Goal: Task Accomplishment & Management: Manage account settings

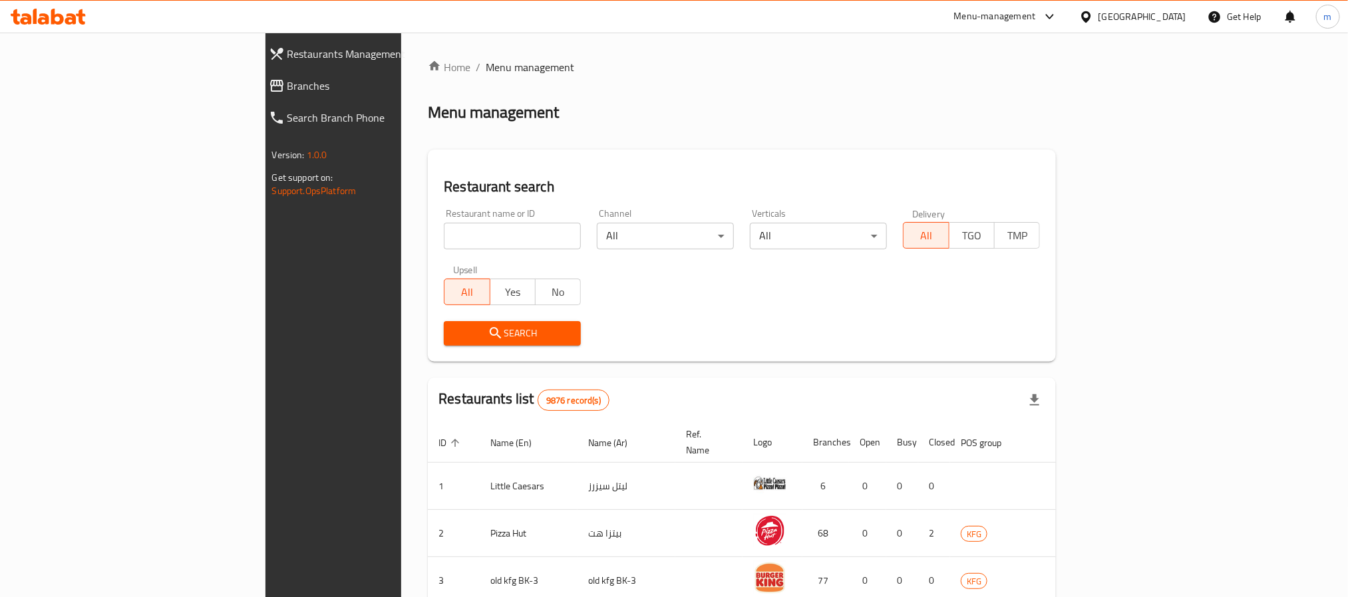
click at [287, 88] on span "Branches" at bounding box center [383, 86] width 192 height 16
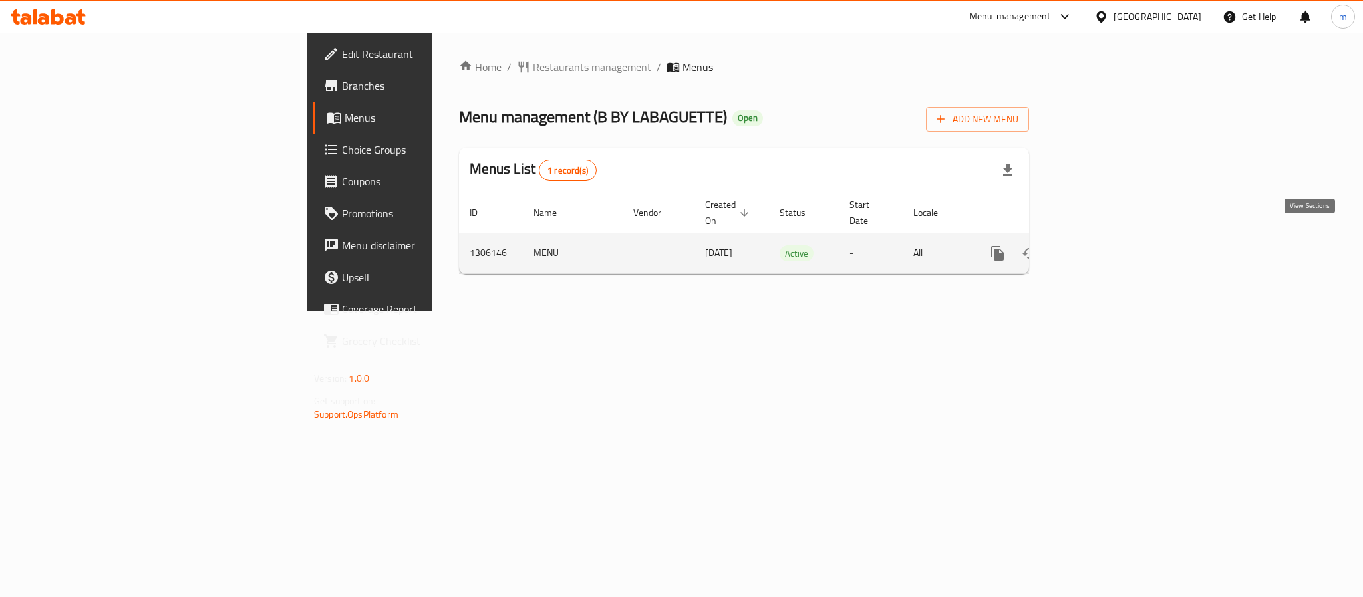
click at [1100, 248] on icon "enhanced table" at bounding box center [1094, 254] width 12 height 12
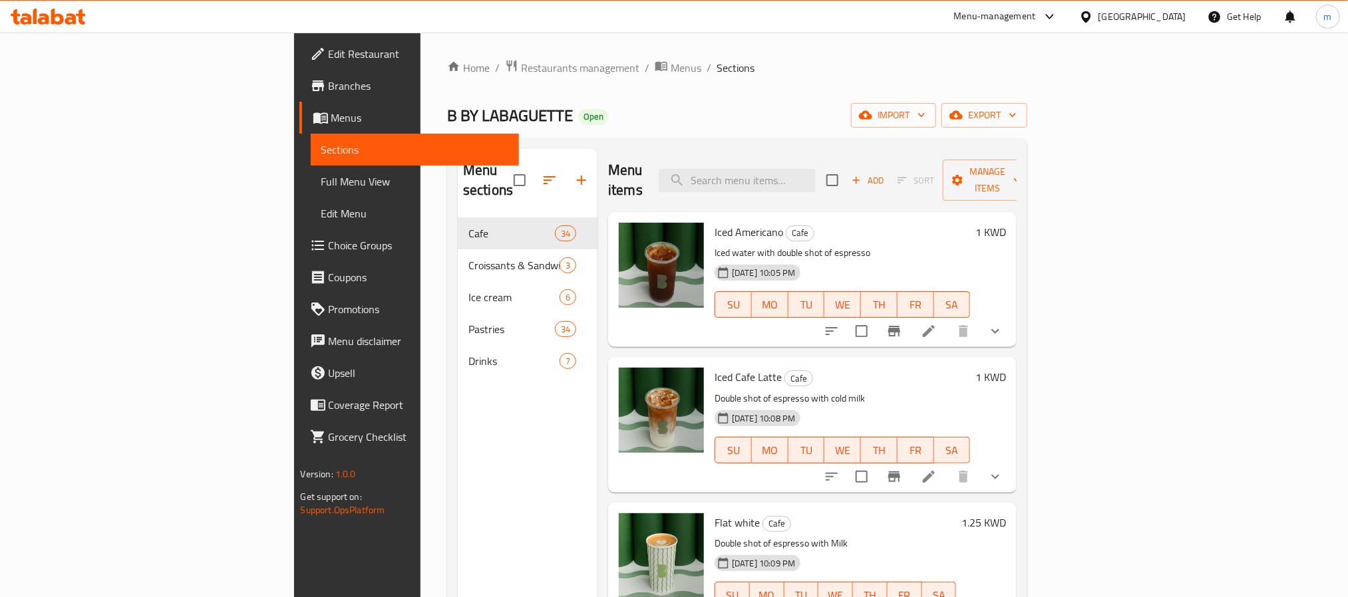
click at [329, 240] on span "Choice Groups" at bounding box center [419, 246] width 180 height 16
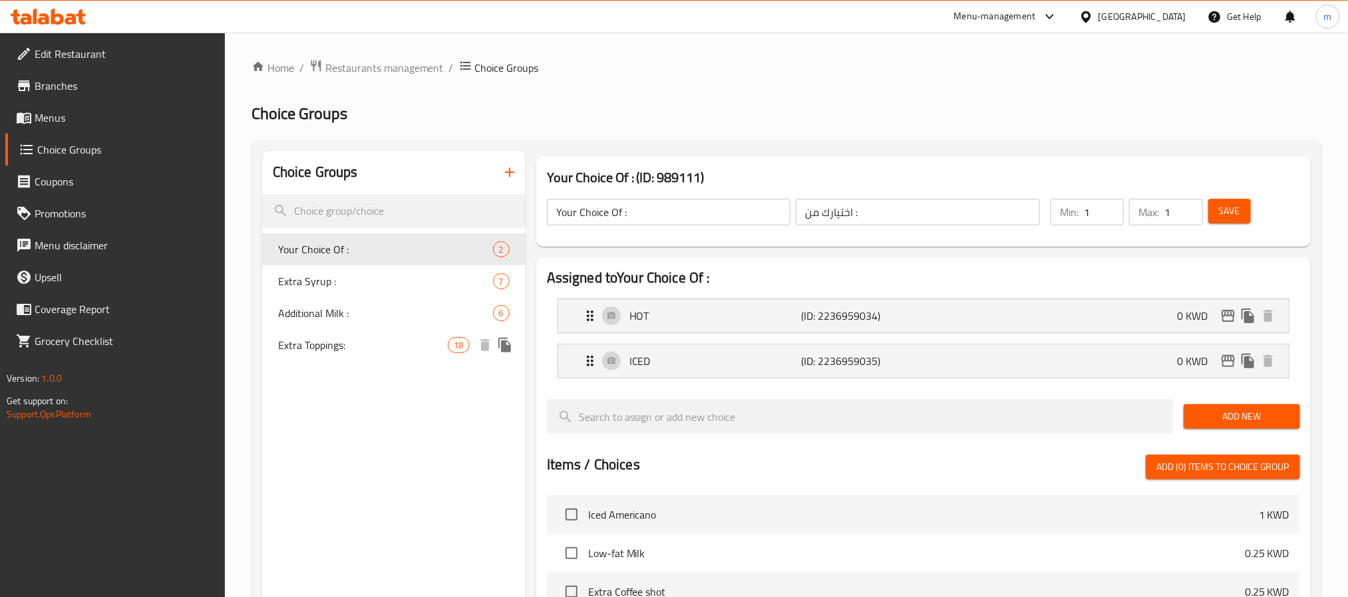
click at [318, 353] on span "Extra Toppings:" at bounding box center [363, 345] width 170 height 16
type input "Extra Toppings:"
type input "إضافات إضافية"
type input "0"
type input "18"
